Goal: Transaction & Acquisition: Purchase product/service

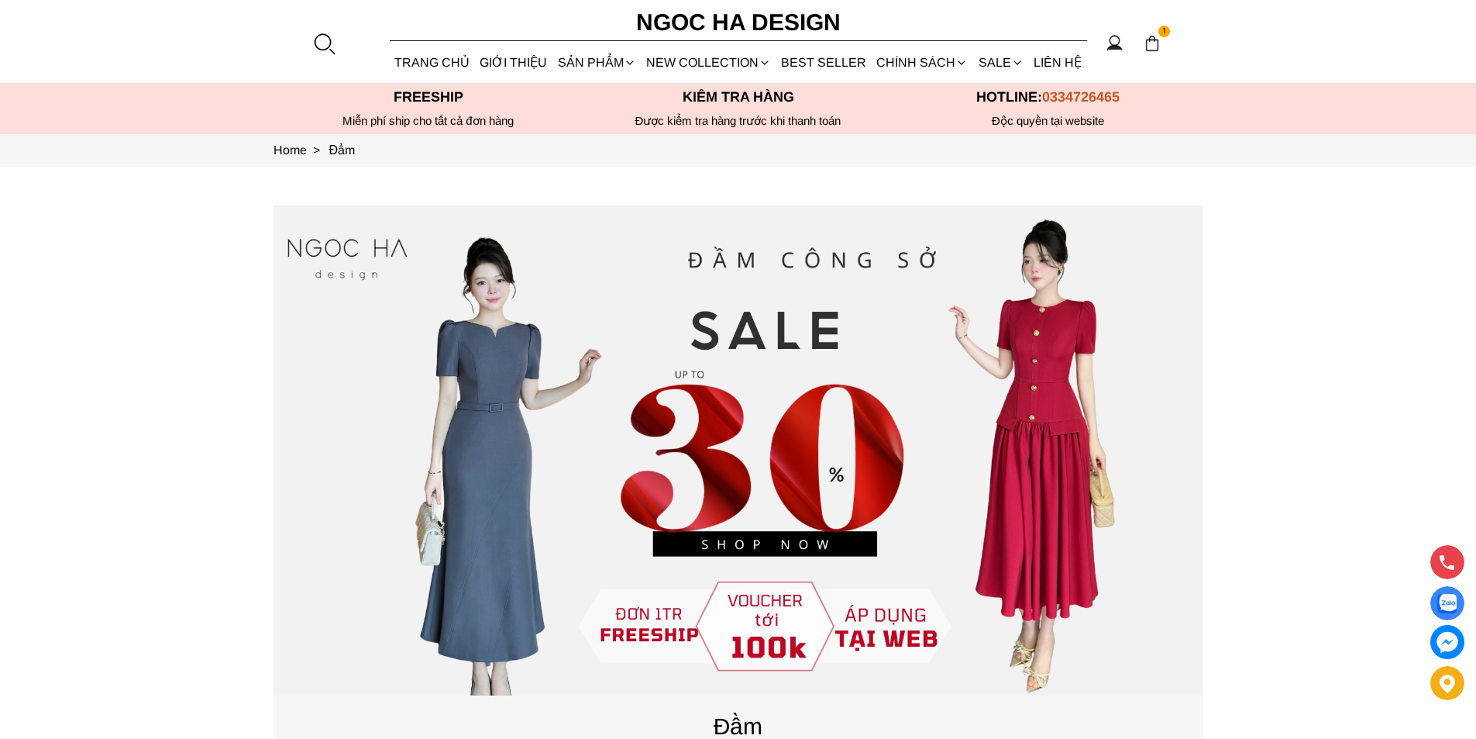
scroll to position [620, 0]
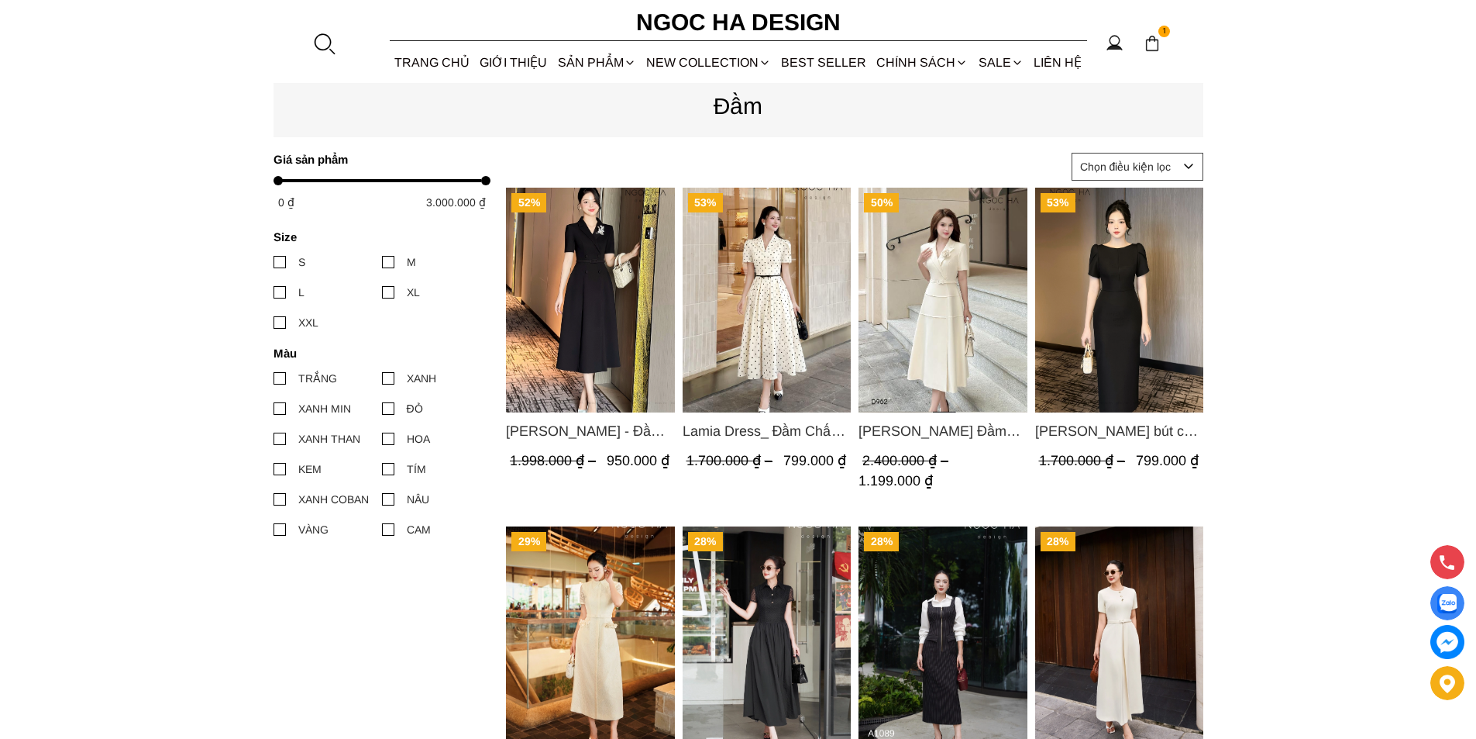
click at [633, 267] on img "Product image - Irene Dress - Đầm Vest Dáng Xòe Kèm Đai D713" at bounding box center [590, 300] width 169 height 225
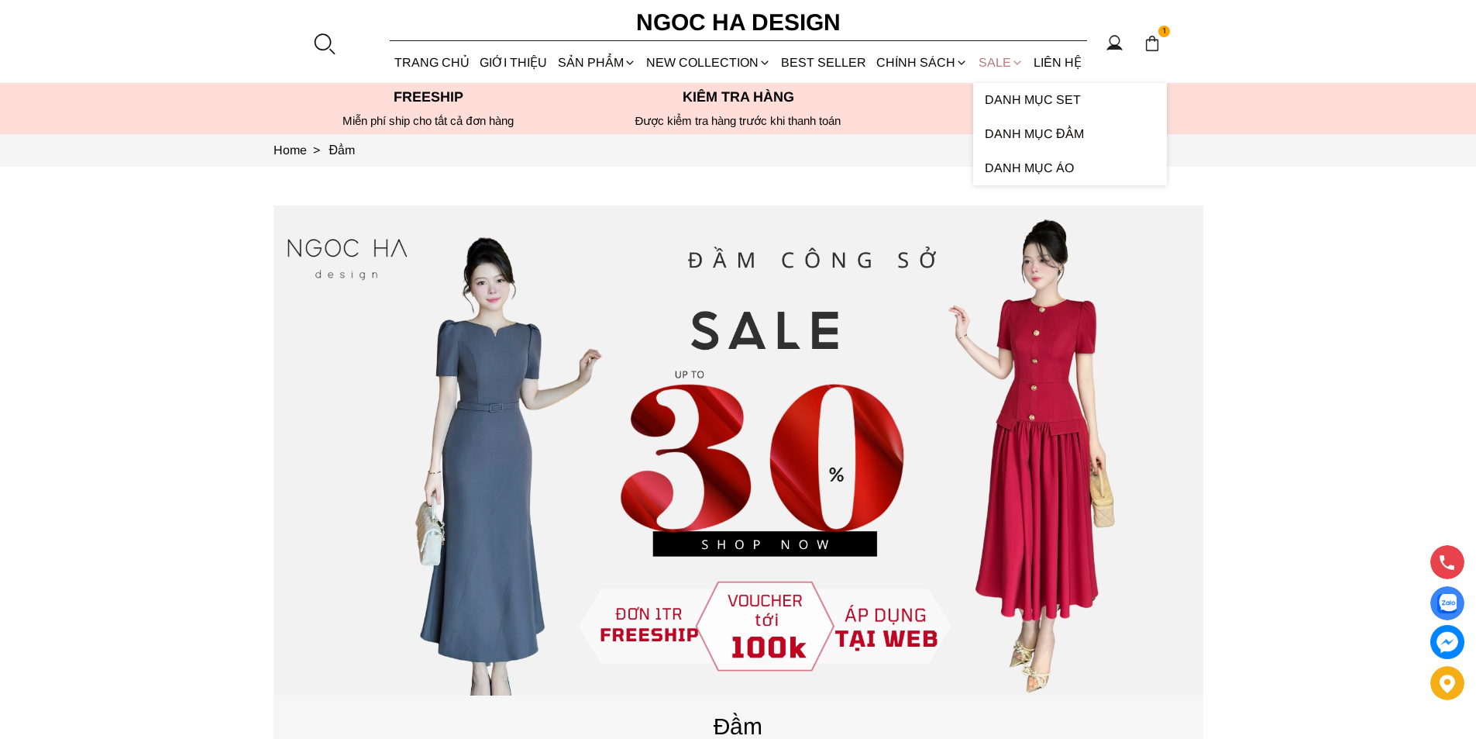
click at [999, 61] on link "SALE" at bounding box center [1000, 62] width 55 height 41
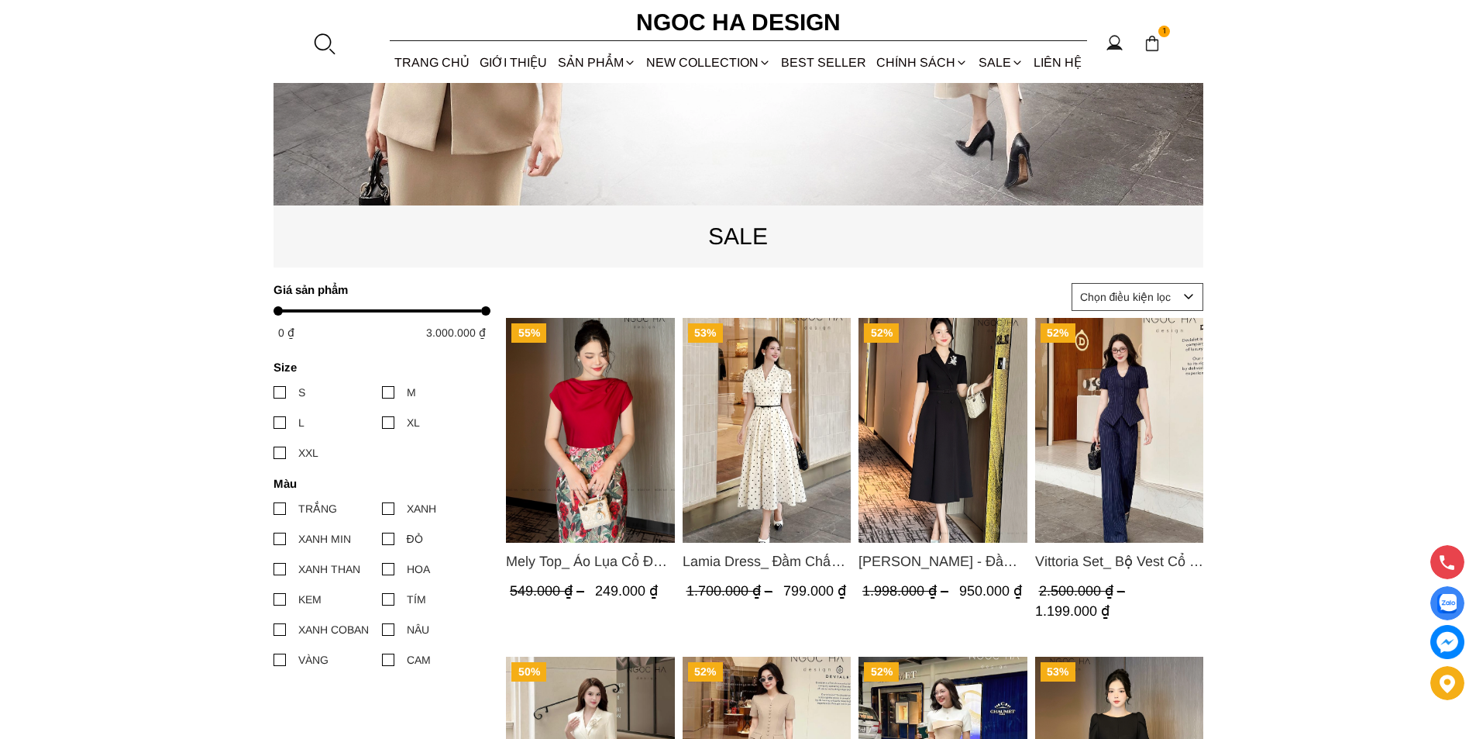
click at [552, 364] on img "Product image - Mely Top_ Áo Lụa Cổ Đổ Rớt Vai A003" at bounding box center [590, 430] width 169 height 225
